Goal: Book appointment/travel/reservation

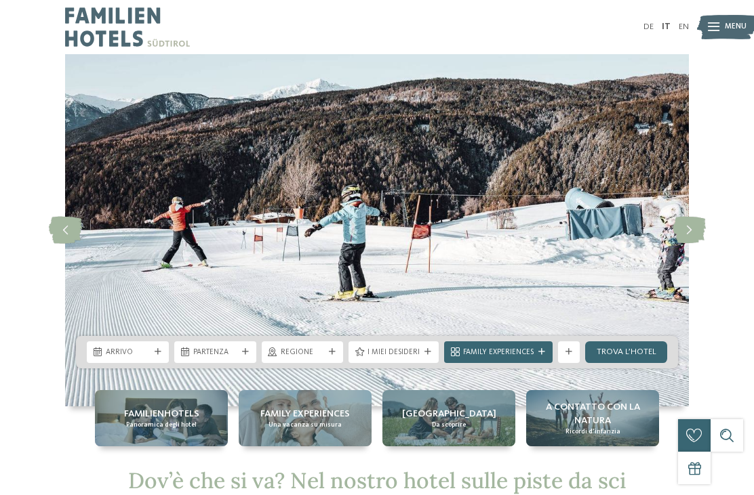
click at [120, 346] on div "Arrivo" at bounding box center [128, 353] width 82 height 22
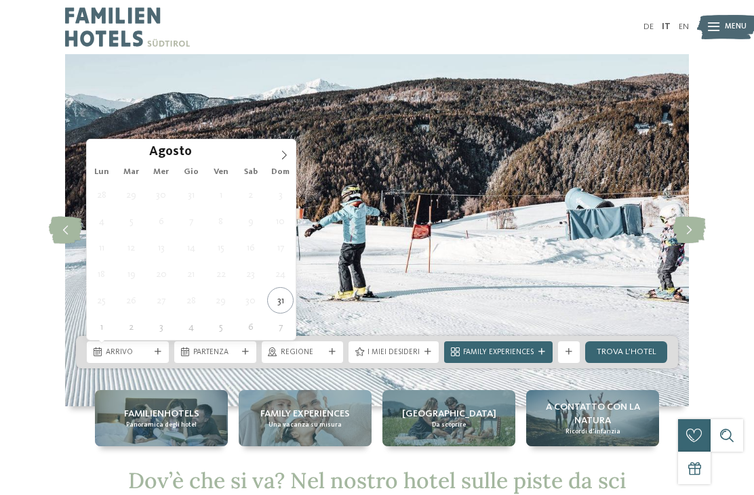
click at [285, 152] on icon at bounding box center [283, 154] width 9 height 9
click at [287, 157] on icon at bounding box center [283, 154] width 9 height 9
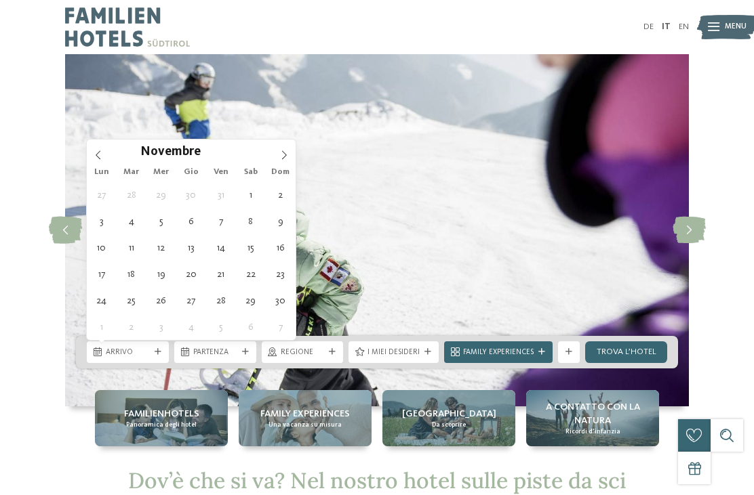
click at [289, 158] on span at bounding box center [283, 151] width 23 height 23
type div "[DATE]"
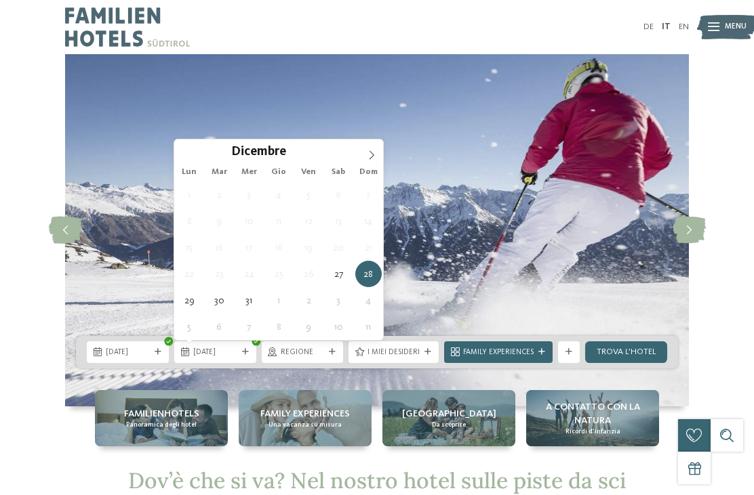
click at [377, 150] on span at bounding box center [371, 151] width 23 height 23
type input "****"
type div "[DATE]"
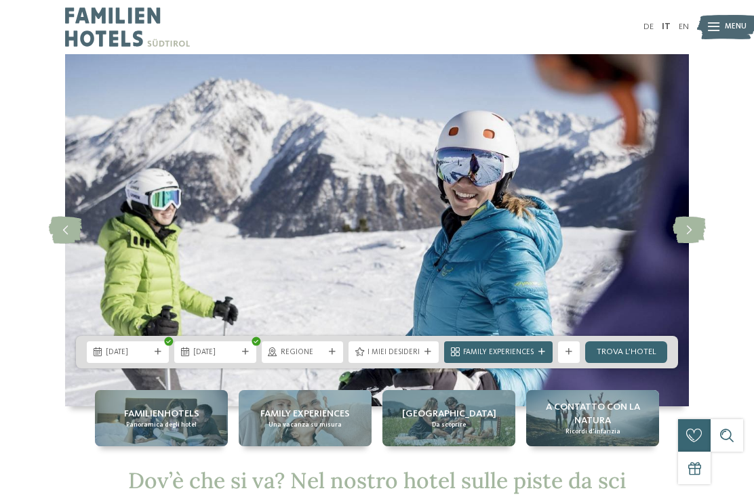
click at [630, 350] on link "trova l’hotel" at bounding box center [626, 353] width 82 height 22
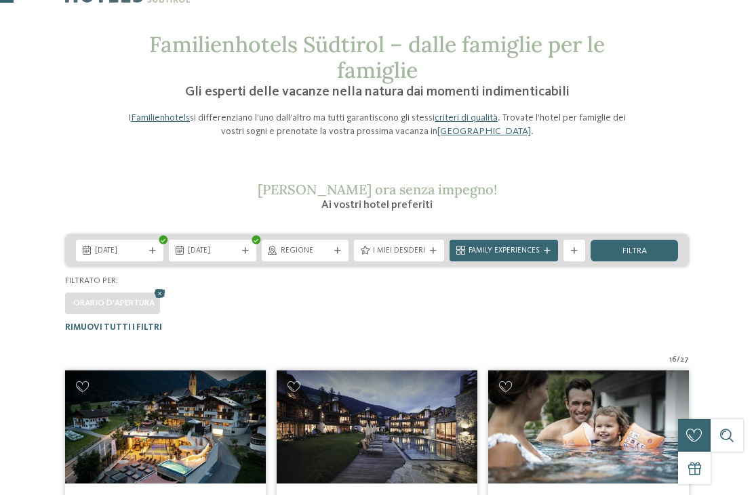
scroll to position [43, 0]
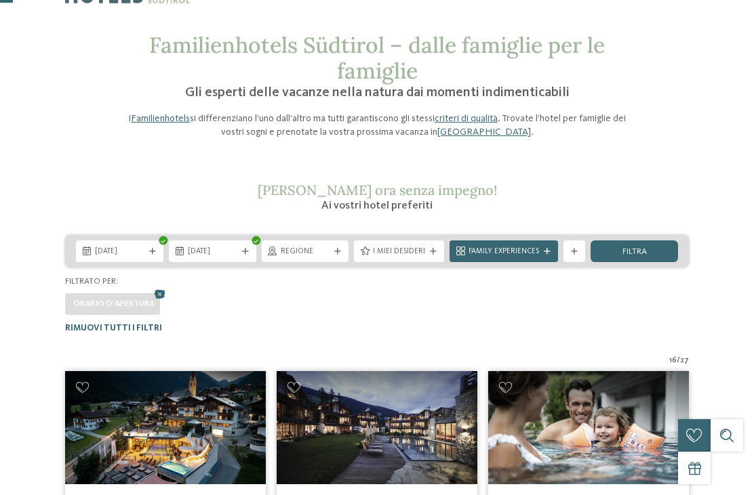
click at [424, 258] on div "I miei desideri" at bounding box center [399, 252] width 90 height 22
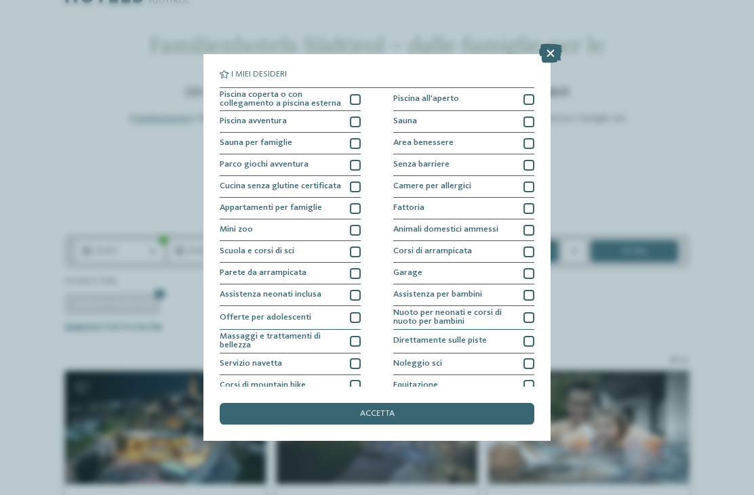
click at [553, 58] on icon at bounding box center [550, 53] width 23 height 19
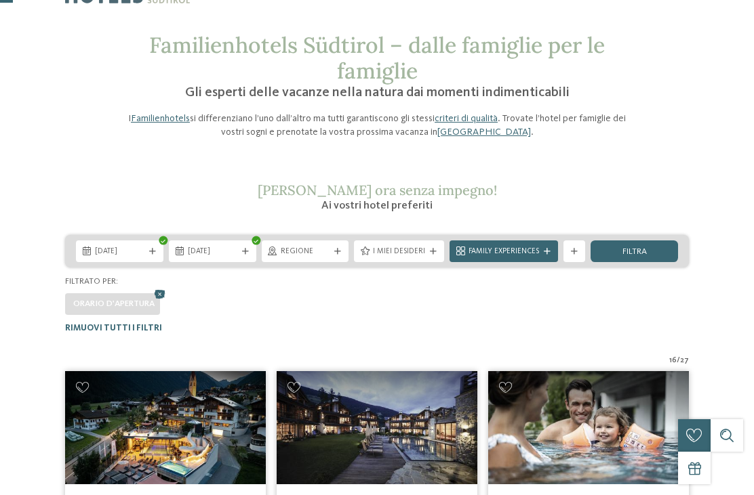
click at [524, 250] on span "Family Experiences" at bounding box center [503, 252] width 70 height 11
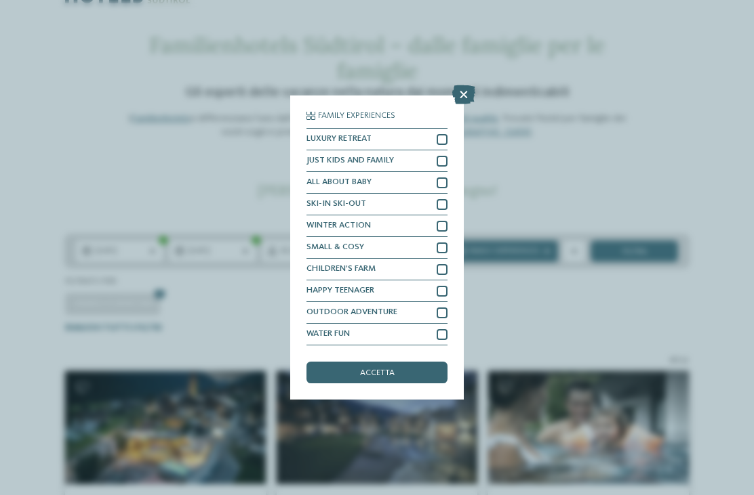
click at [464, 85] on div at bounding box center [463, 95] width 23 height 20
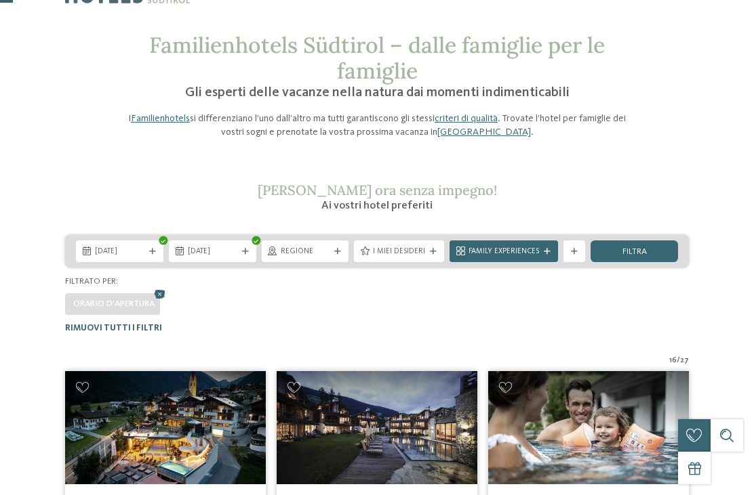
click at [647, 258] on div "filtra" at bounding box center [633, 252] width 87 height 22
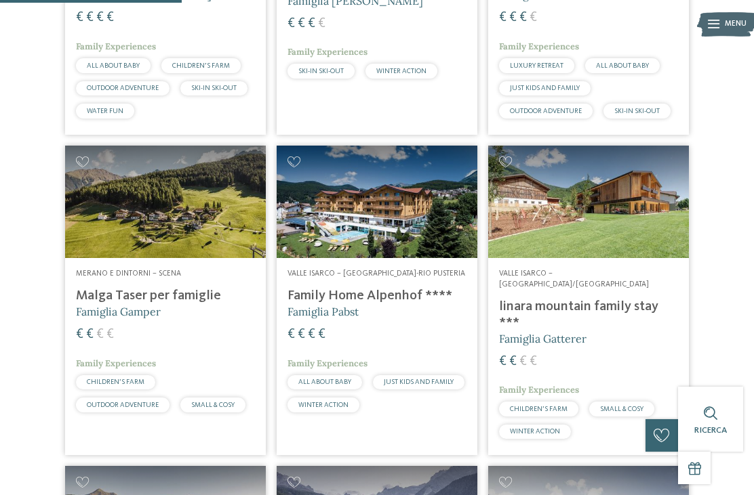
scroll to position [598, 0]
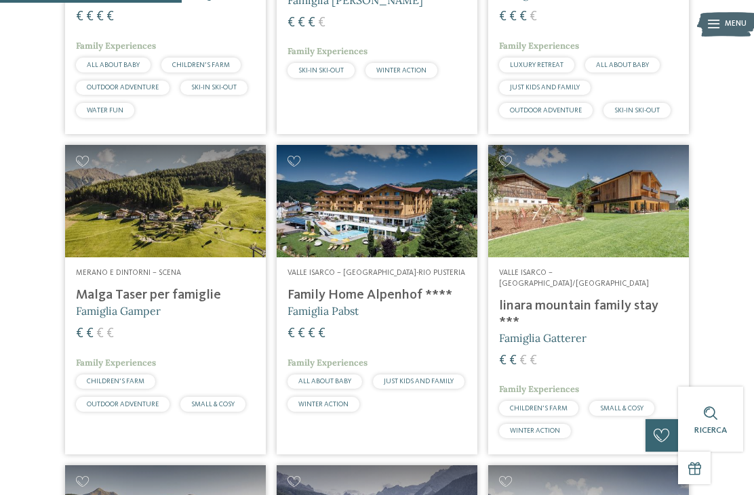
click at [595, 298] on h4 "linara mountain family stay ***" at bounding box center [588, 314] width 179 height 33
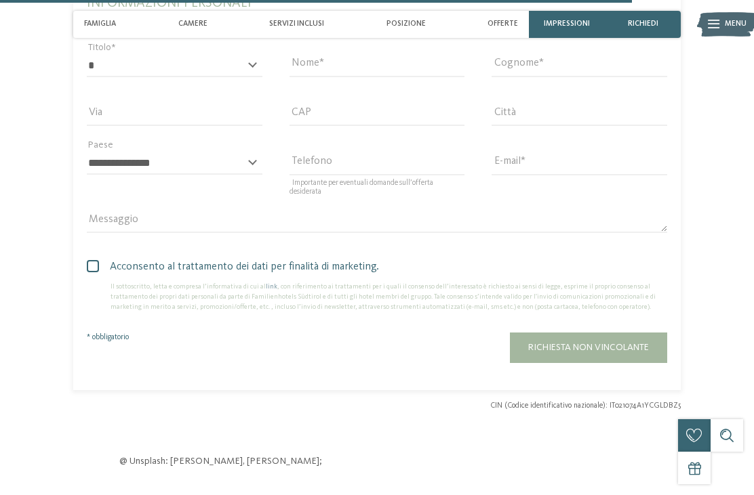
scroll to position [3016, 0]
